Goal: Transaction & Acquisition: Purchase product/service

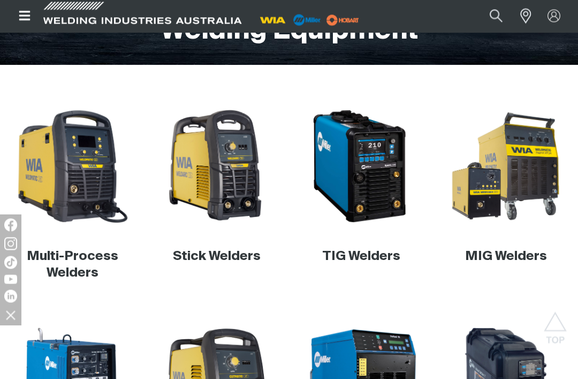
scroll to position [218, 0]
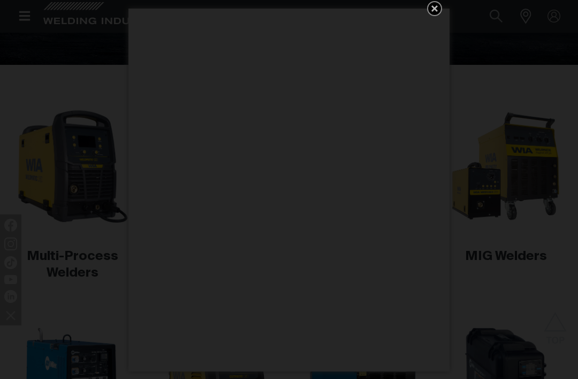
click at [437, 15] on icon "Get 5 WIA Welding Guides Free!" at bounding box center [434, 8] width 13 height 13
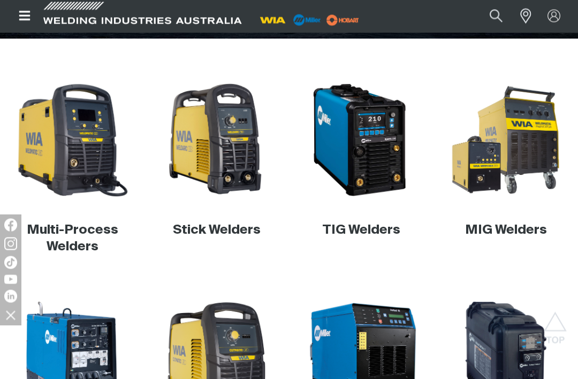
scroll to position [214, 0]
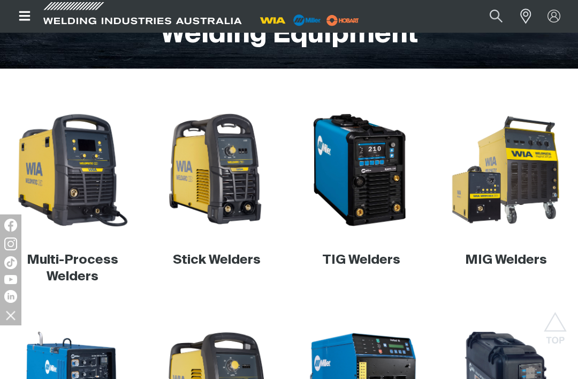
click at [520, 183] on img at bounding box center [506, 169] width 117 height 117
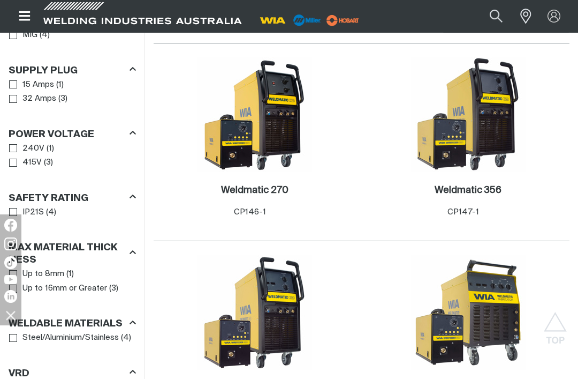
scroll to position [615, 0]
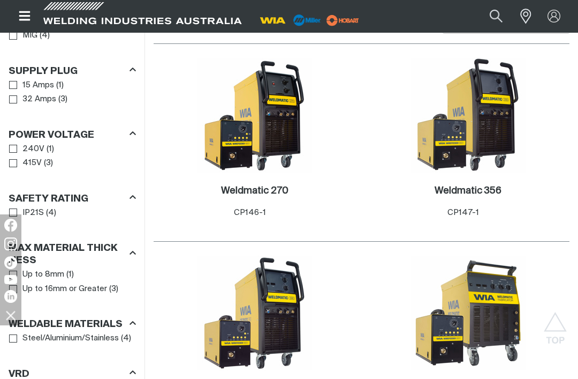
click at [273, 127] on img at bounding box center [255, 115] width 115 height 115
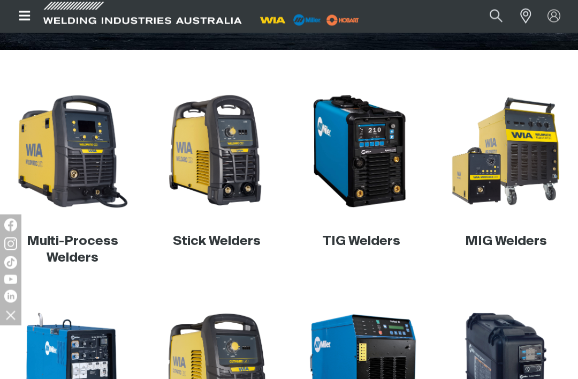
scroll to position [233, 0]
click at [531, 176] on img at bounding box center [506, 151] width 117 height 117
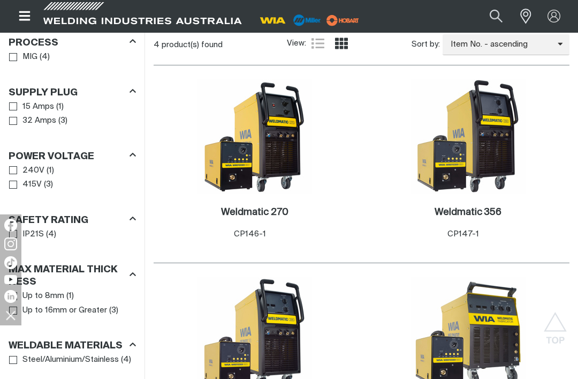
scroll to position [613, 0]
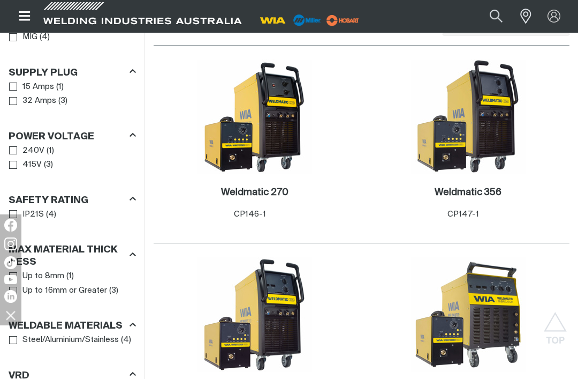
click at [19, 91] on link "15 Amps" at bounding box center [31, 87] width 45 height 14
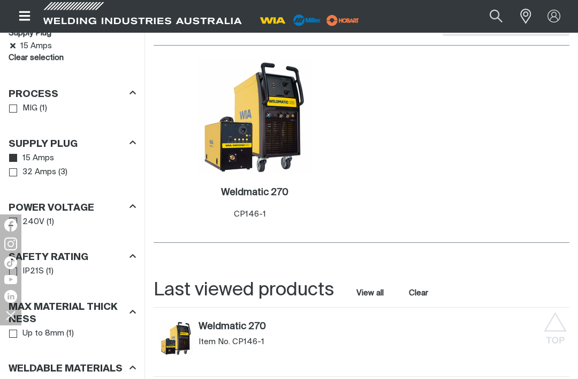
click at [283, 122] on img at bounding box center [255, 116] width 115 height 115
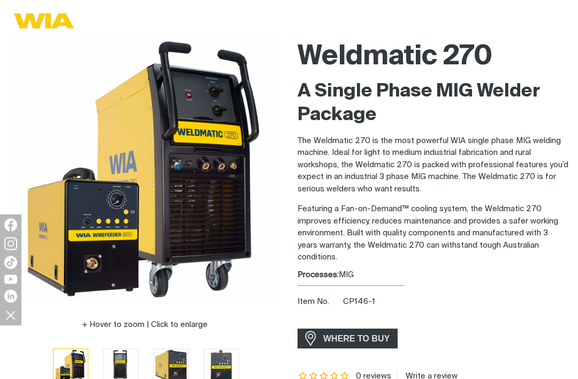
scroll to position [89, 0]
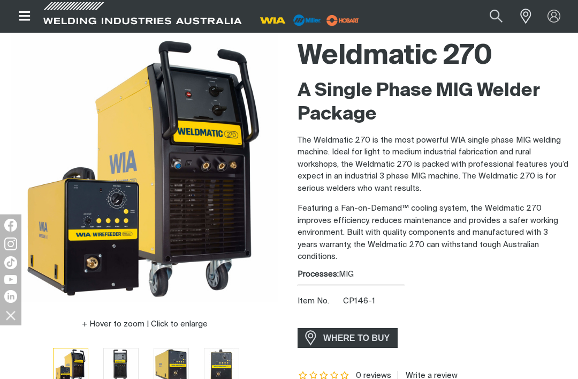
click at [255, 362] on img "Go to slide 5" at bounding box center [272, 365] width 34 height 34
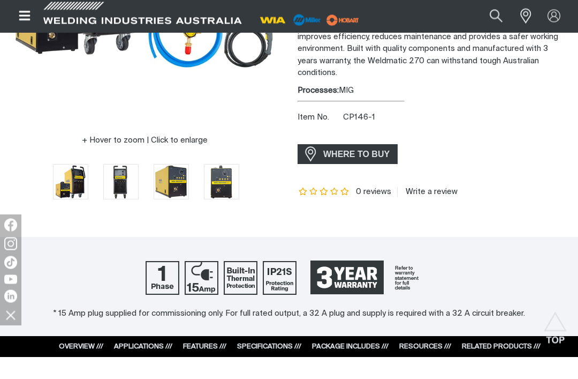
scroll to position [273, 0]
click at [360, 149] on span "WHERE TO BUY" at bounding box center [356, 154] width 80 height 17
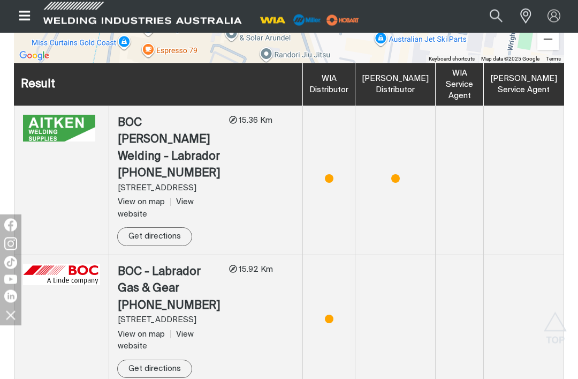
scroll to position [674, 0]
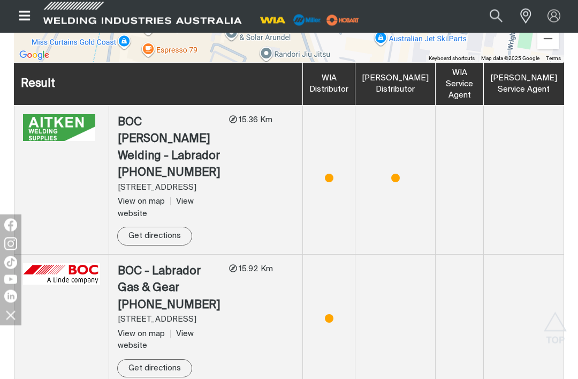
click at [212, 263] on div "BOC - Labrador Gas & Gear" at bounding box center [169, 280] width 103 height 34
click at [86, 263] on img at bounding box center [61, 274] width 77 height 22
click at [221, 263] on div "BOC - Labrador Gas & Gear" at bounding box center [169, 280] width 103 height 34
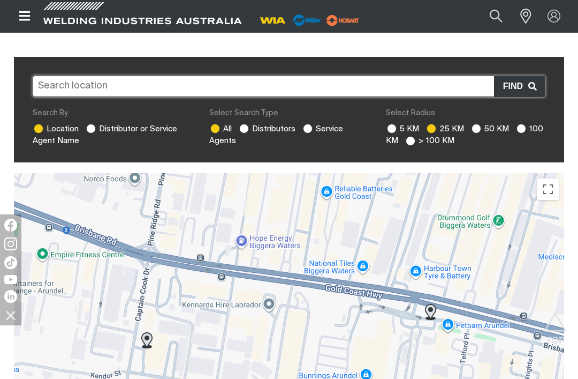
scroll to position [0, 0]
